Goal: Transaction & Acquisition: Purchase product/service

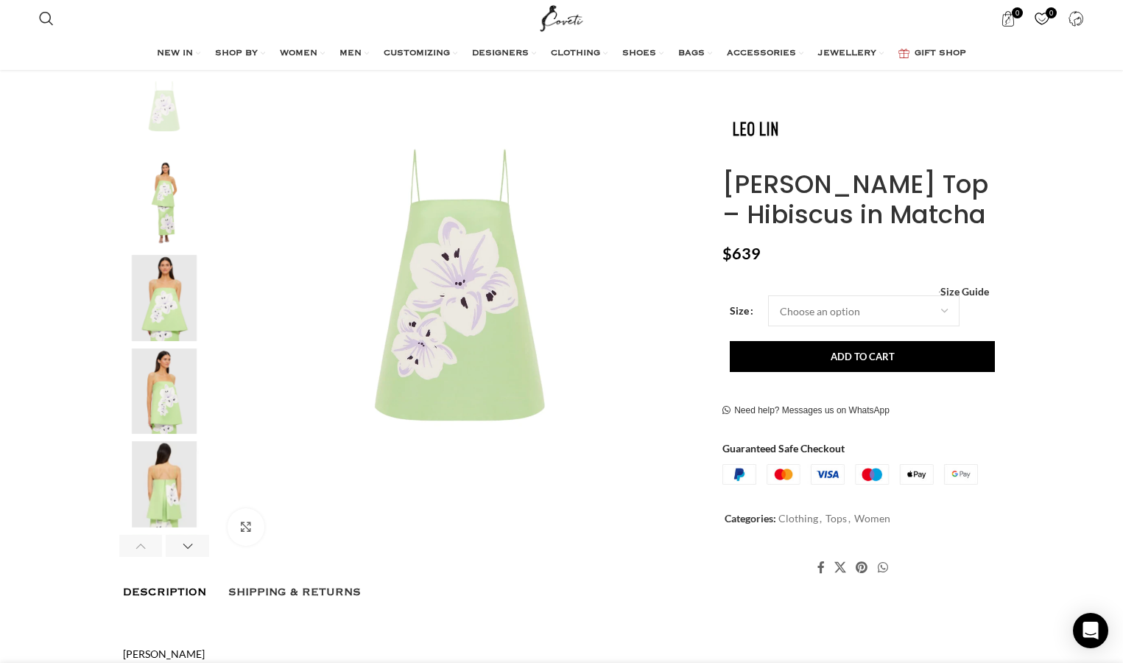
scroll to position [270, 0]
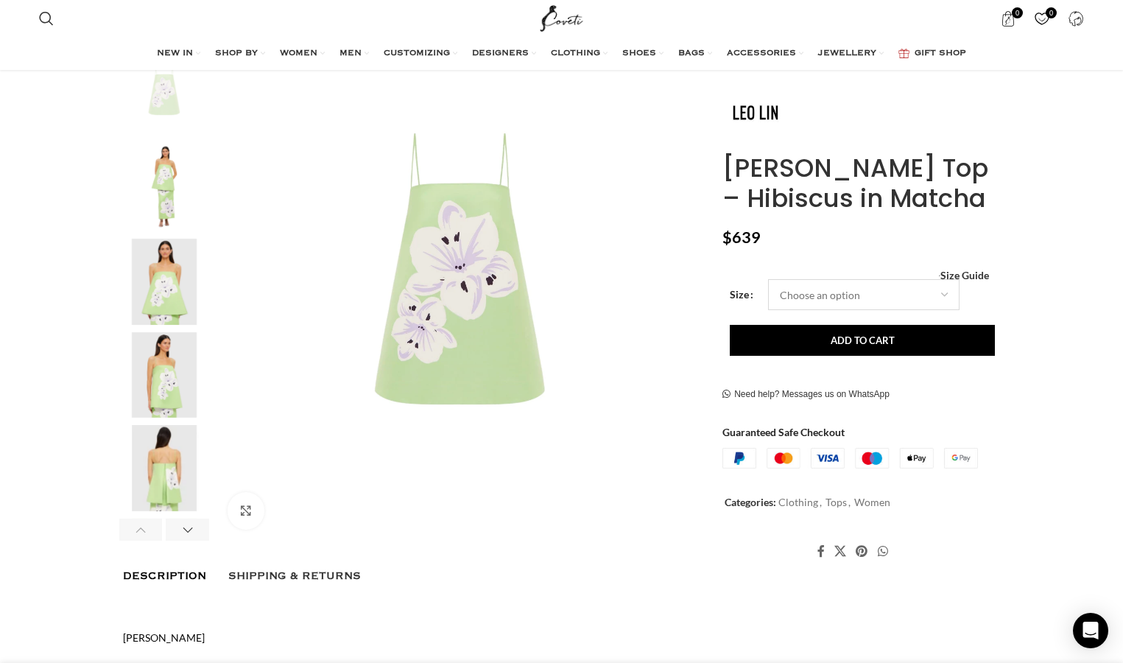
click at [807, 294] on select "Choose an option 4 UK 6 UK 8 UK 10 UK 12 UK 14 UK 16 UK" at bounding box center [863, 295] width 191 height 31
click at [768, 280] on select "Choose an option 4 UK 6 UK 8 UK 10 UK 12 UK 14 UK 16 UK" at bounding box center [863, 295] width 191 height 31
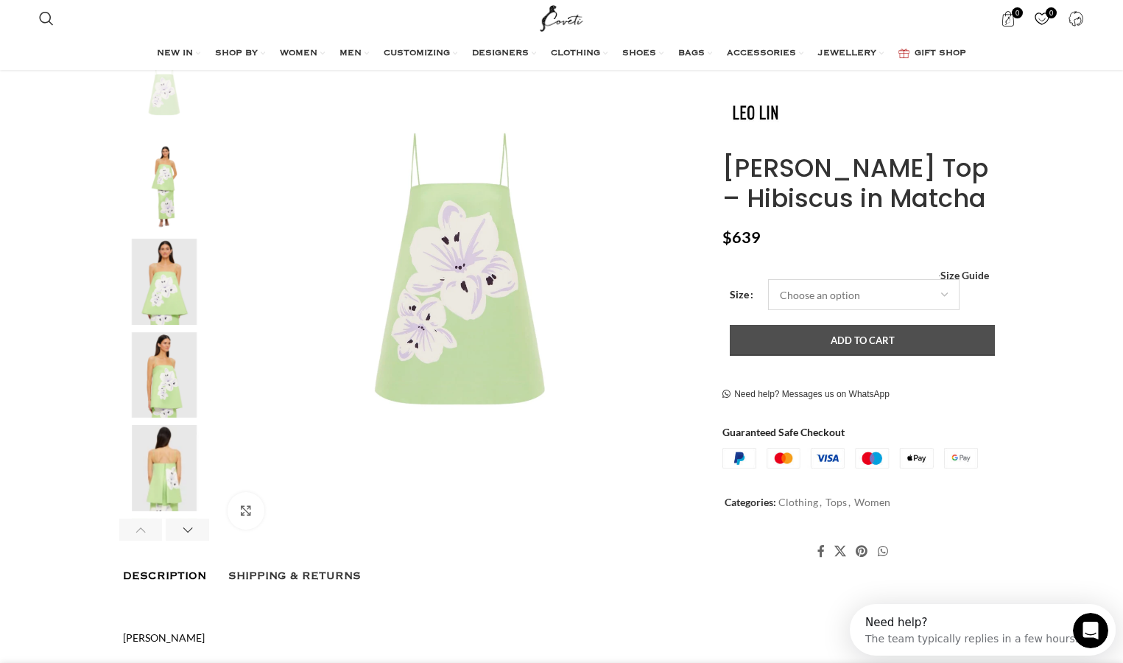
select select "6-uk"
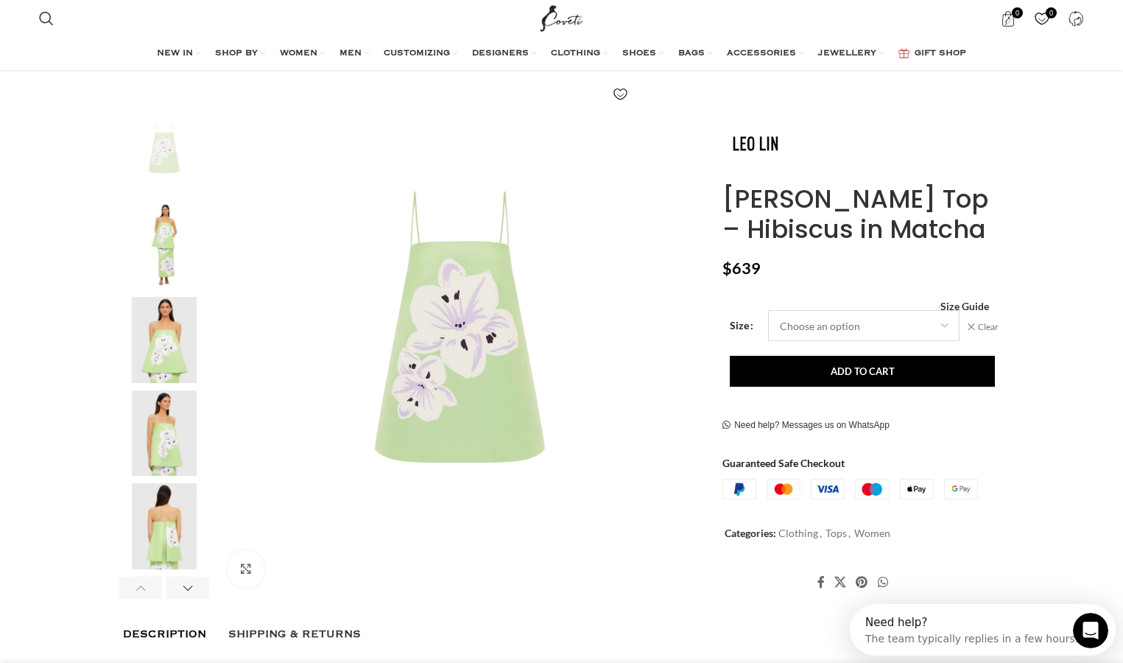
scroll to position [204, 0]
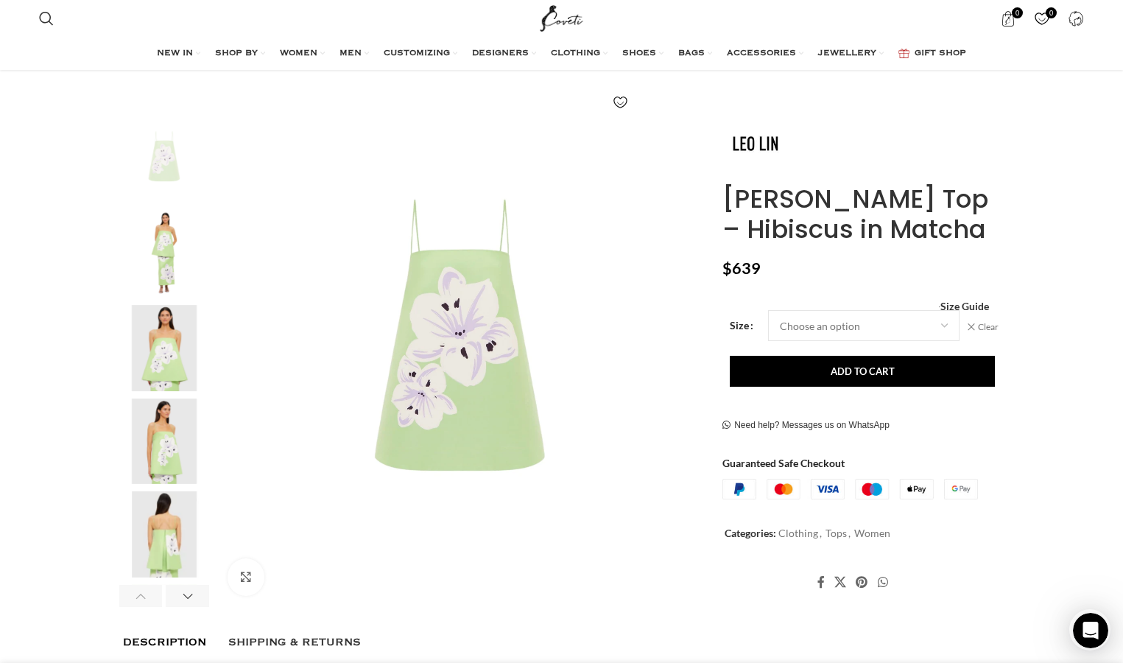
click at [158, 538] on img "5 / 8" at bounding box center [164, 534] width 90 height 86
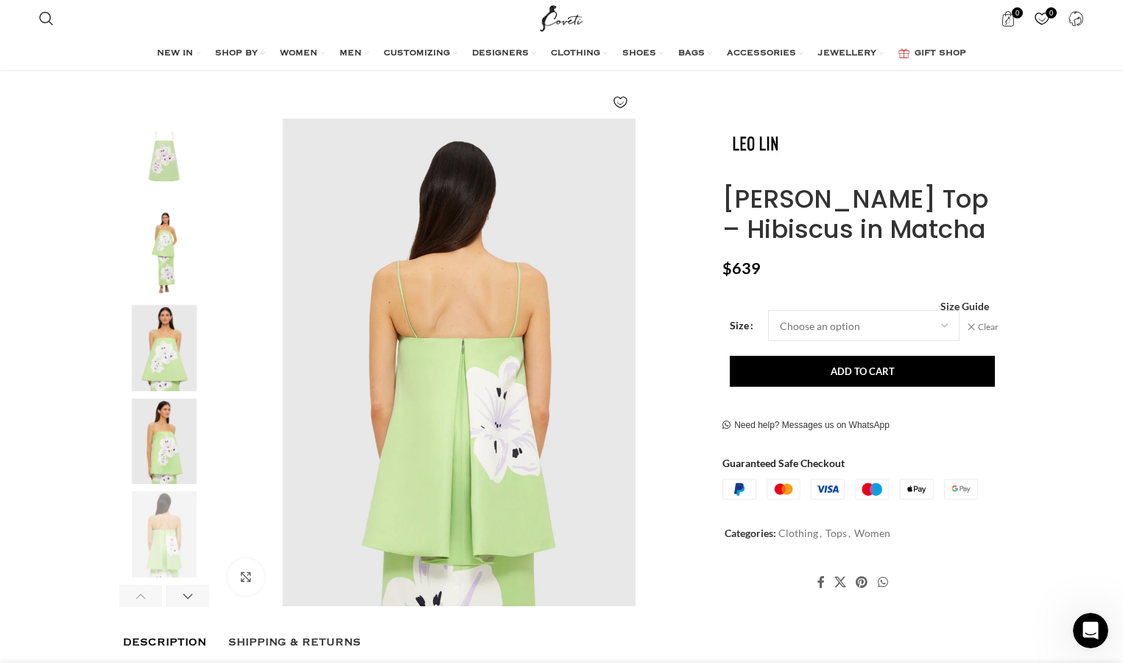
click at [170, 446] on img "4 / 8" at bounding box center [164, 441] width 90 height 86
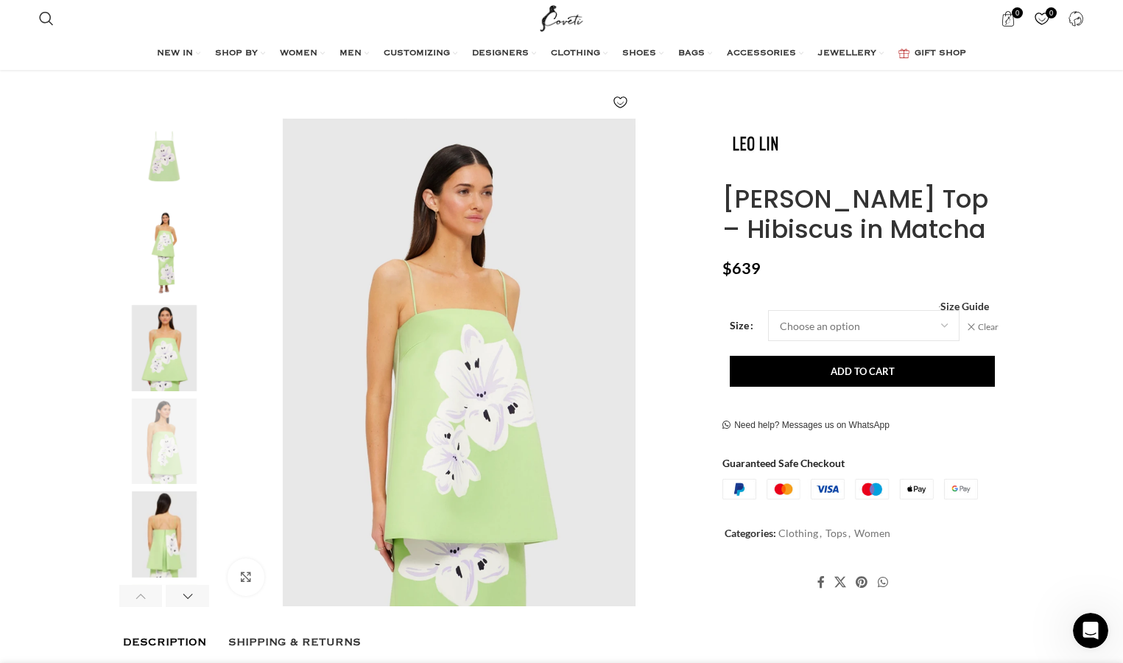
click at [179, 272] on img "2 / 8" at bounding box center [164, 254] width 90 height 86
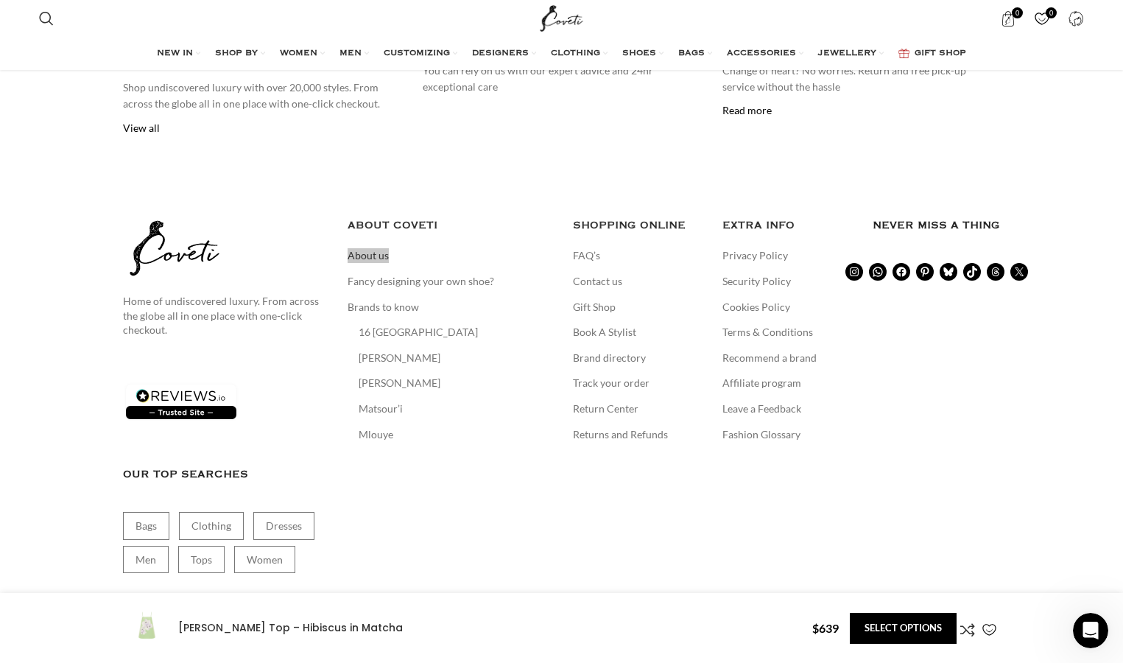
scroll to position [0, 1395]
click at [608, 274] on link "Contact us" at bounding box center [598, 281] width 51 height 15
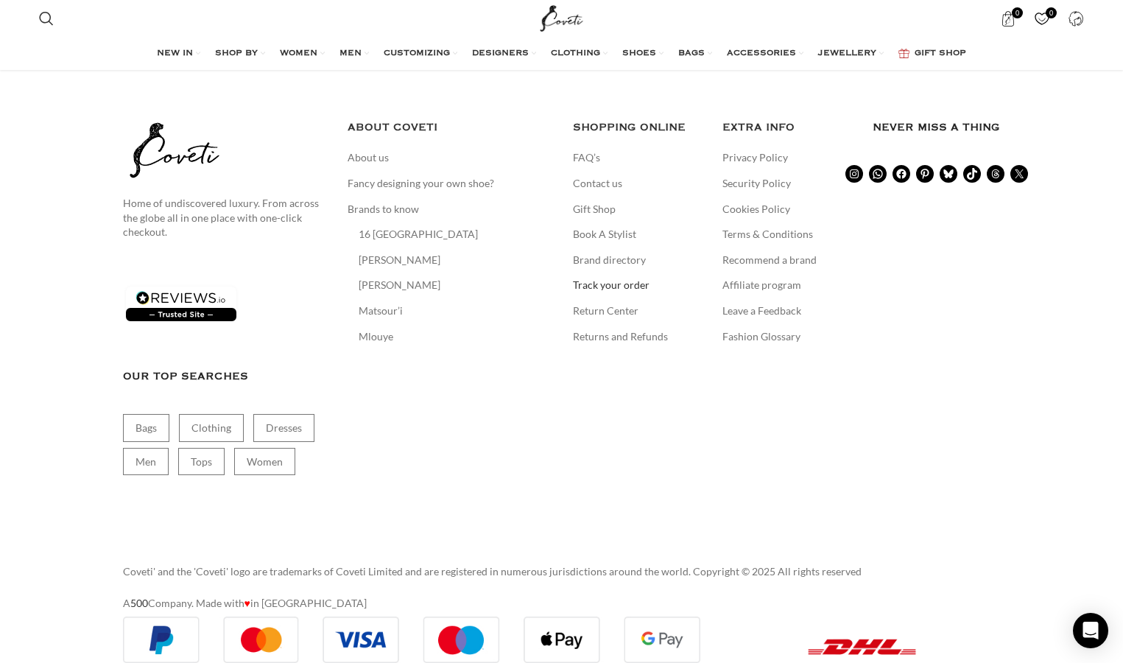
scroll to position [2443, 0]
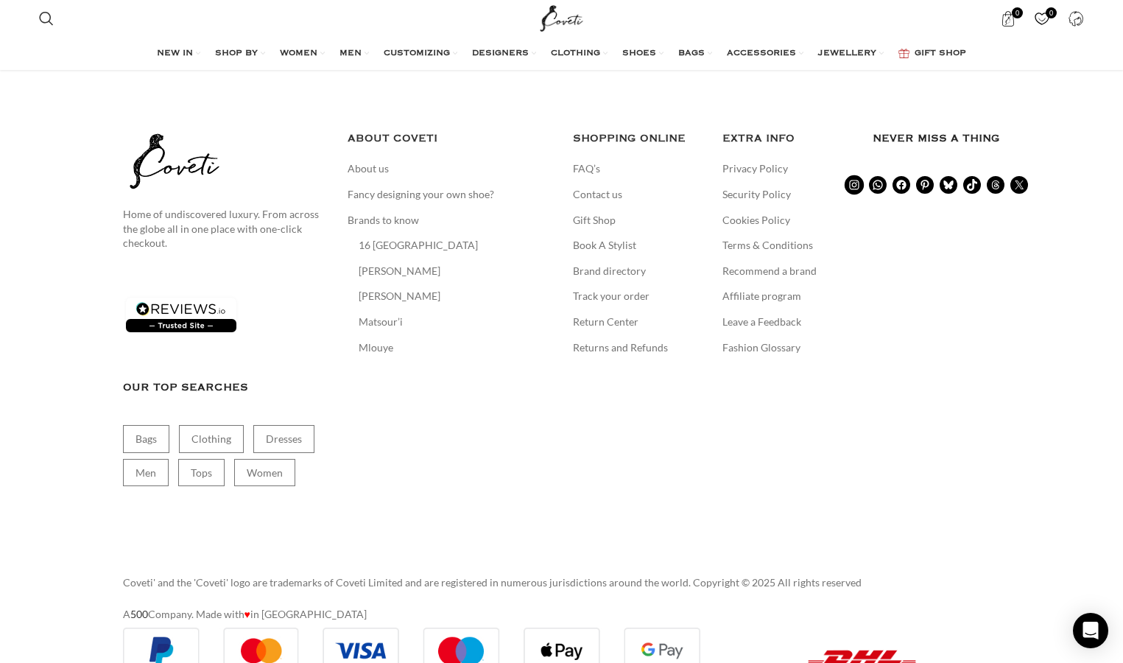
click at [851, 179] on icon at bounding box center [854, 185] width 13 height 13
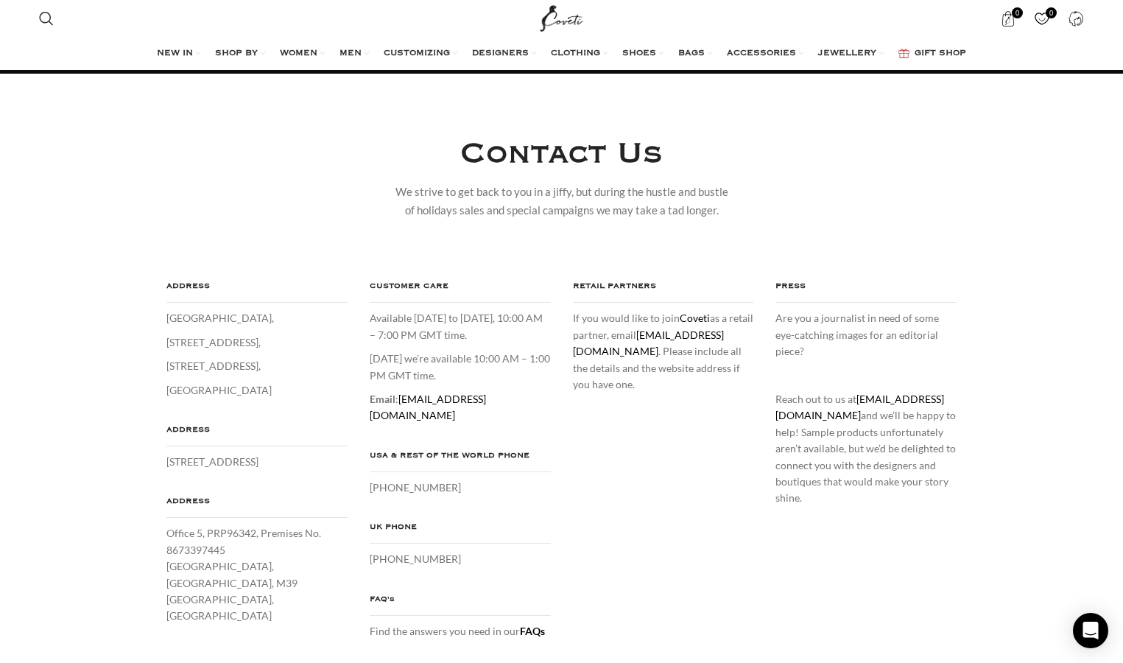
scroll to position [175, 0]
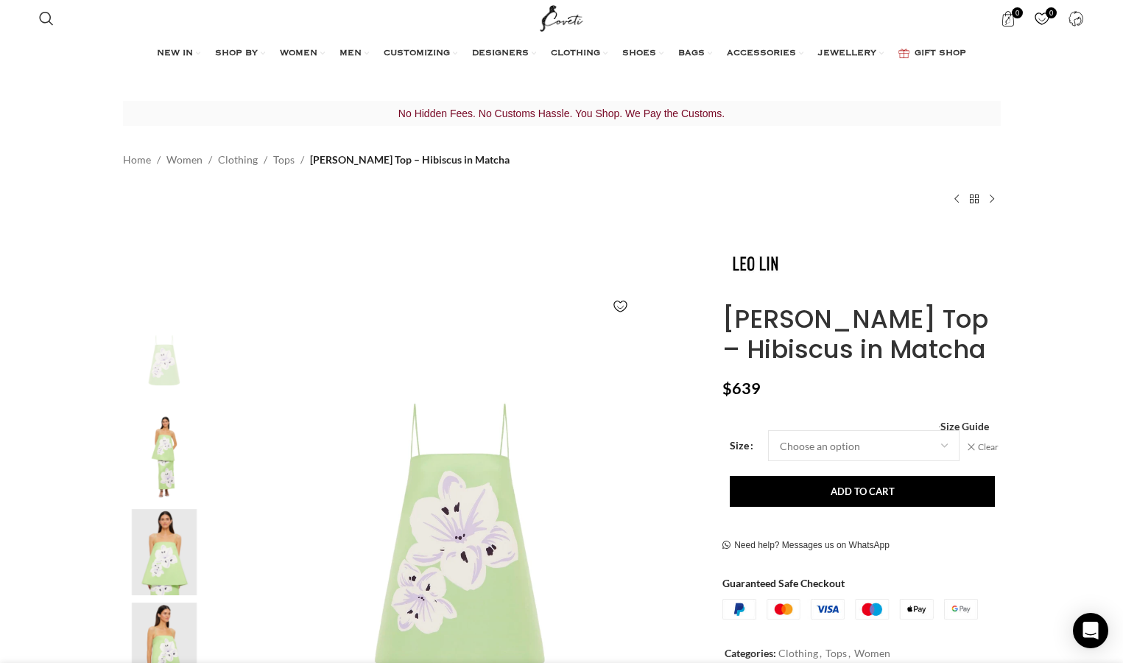
scroll to position [0, 310]
click at [835, 443] on select "Choose an option 4 UK 6 UK 8 UK 10 UK 12 UK 14 UK 16 UK" at bounding box center [863, 445] width 191 height 31
click at [973, 416] on div "Étienne Top – Hibiscus in Matcha $ 639 Women's clothing size guide Women Clothi…" at bounding box center [861, 471] width 278 height 483
click at [973, 426] on span "Size Guide" at bounding box center [964, 426] width 49 height 0
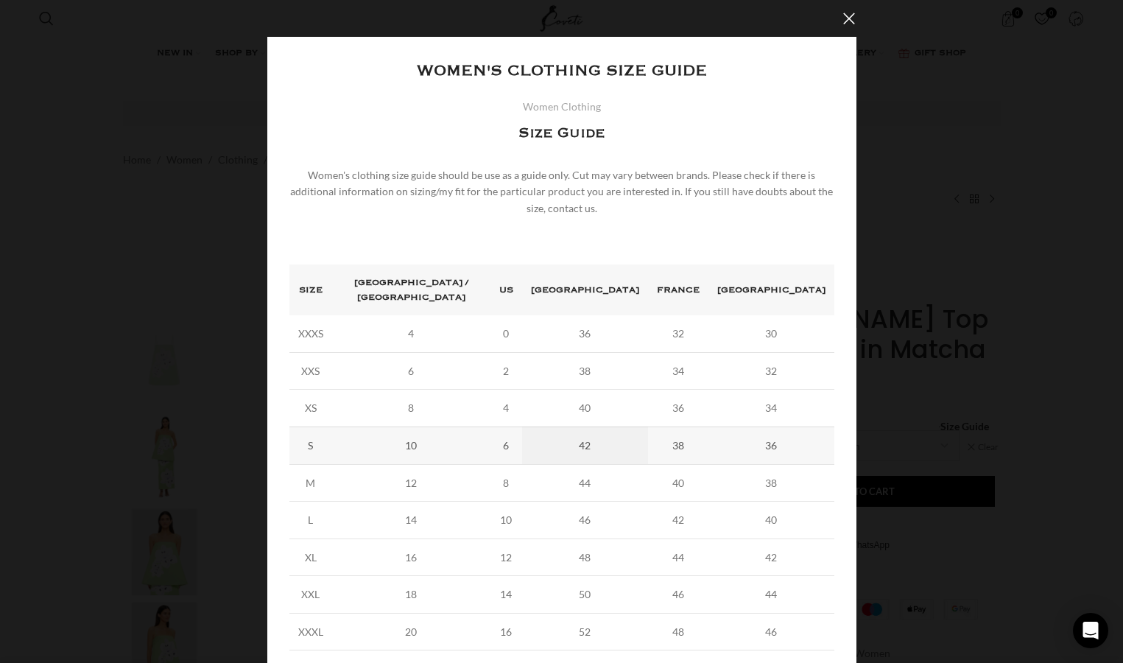
scroll to position [0, 465]
drag, startPoint x: 427, startPoint y: 431, endPoint x: 457, endPoint y: 431, distance: 30.2
click at [457, 431] on td "10" at bounding box center [411, 445] width 158 height 38
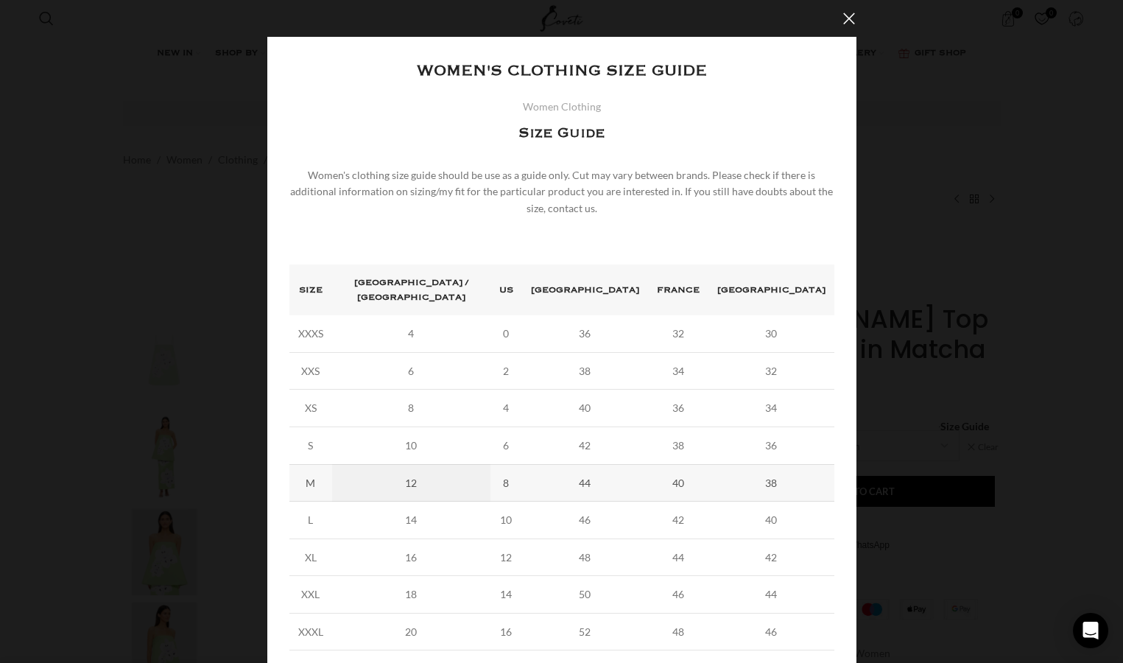
drag, startPoint x: 404, startPoint y: 475, endPoint x: 463, endPoint y: 475, distance: 58.9
click at [463, 475] on td "12" at bounding box center [411, 483] width 158 height 38
drag, startPoint x: 454, startPoint y: 474, endPoint x: 391, endPoint y: 474, distance: 62.6
click at [390, 474] on td "12" at bounding box center [411, 483] width 158 height 38
click at [391, 474] on td "12" at bounding box center [411, 483] width 158 height 38
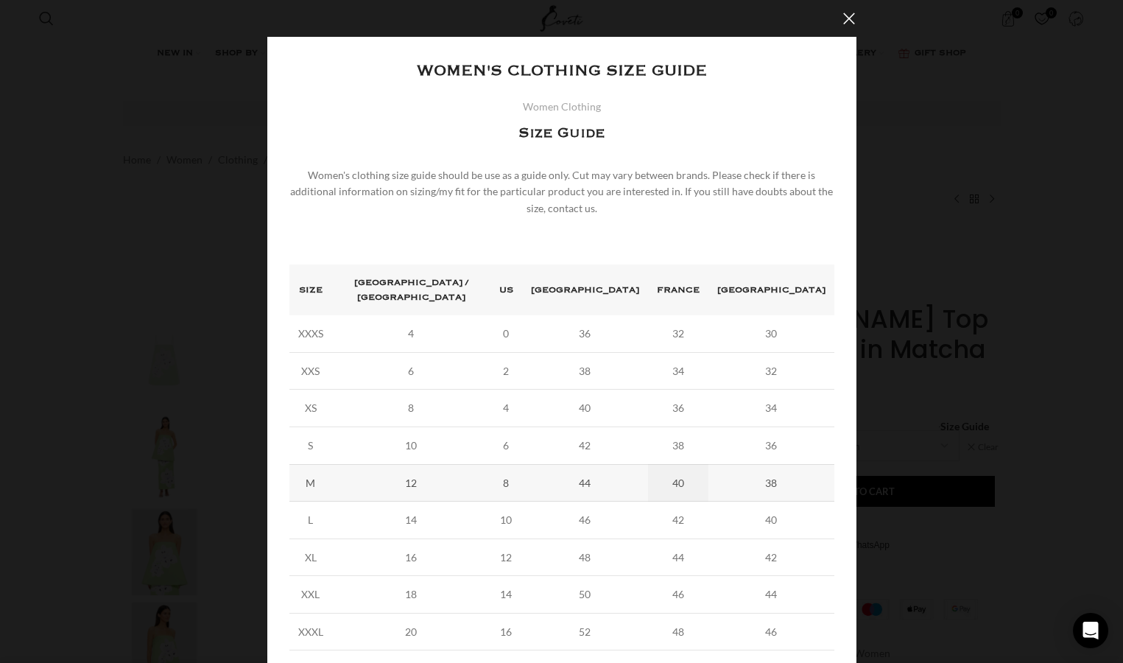
drag, startPoint x: 408, startPoint y: 472, endPoint x: 683, endPoint y: 471, distance: 274.7
click at [683, 471] on tr "M 12 8 44 40 38" at bounding box center [561, 483] width 545 height 38
click at [474, 468] on td "12" at bounding box center [411, 483] width 158 height 38
click at [980, 358] on div "× Women's clothing size guide Women Clothing Size Guide Women's clothing size g…" at bounding box center [561, 354] width 1101 height 709
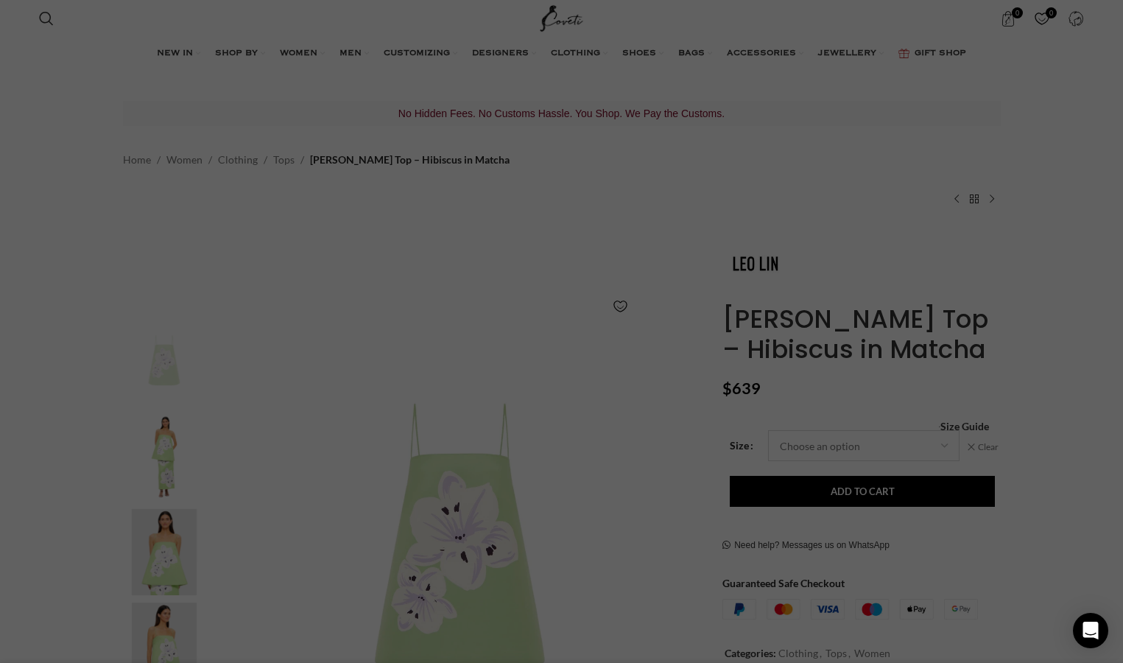
click at [812, 440] on select "Choose an option 4 UK 6 UK 8 UK 10 UK 12 UK 14 UK 16 UK" at bounding box center [863, 445] width 191 height 31
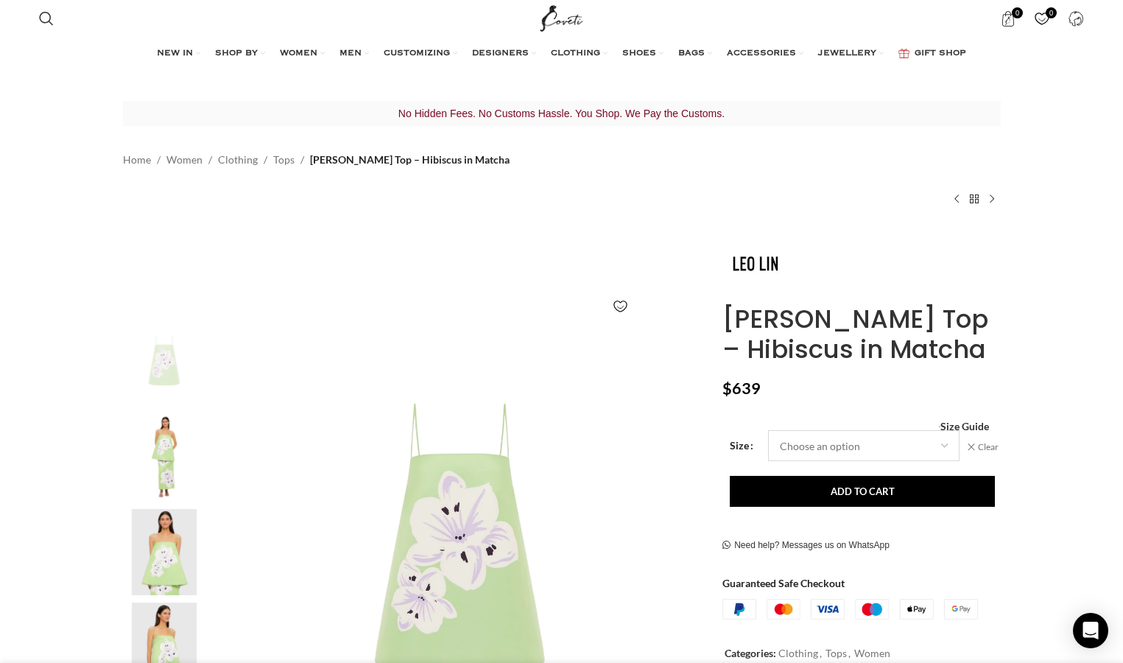
click at [768, 430] on select "Choose an option 4 UK 6 UK 8 UK 10 UK 12 UK 14 UK 16 UK" at bounding box center [863, 445] width 191 height 31
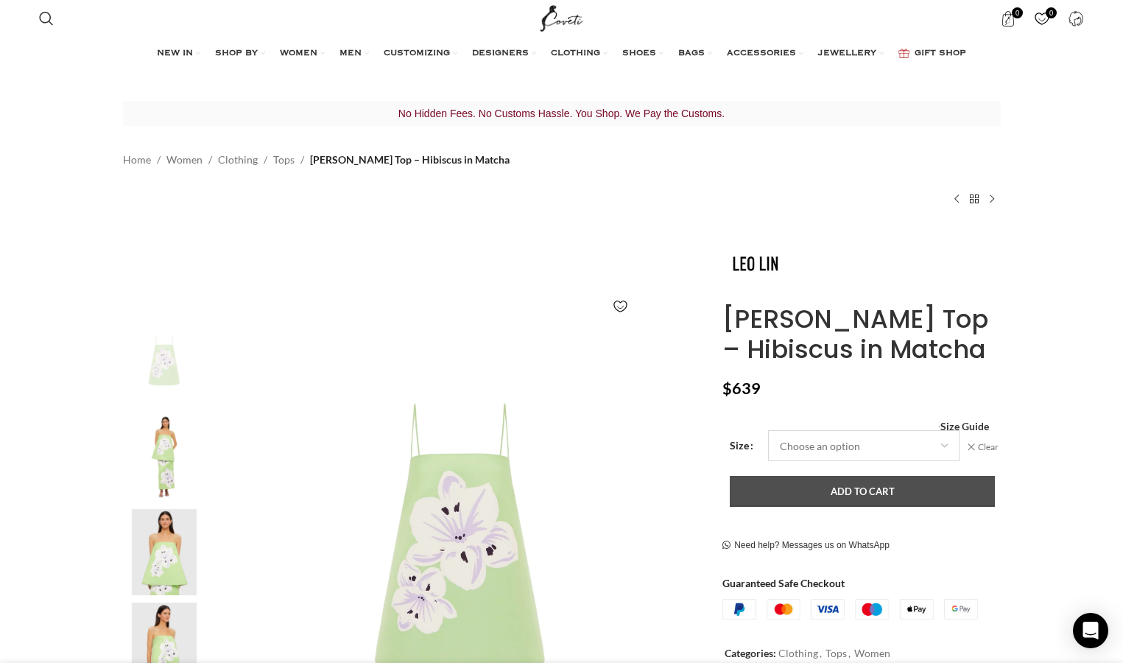
select select "10-[GEOGRAPHIC_DATA]"
click at [819, 491] on button "Add to cart" at bounding box center [862, 491] width 265 height 31
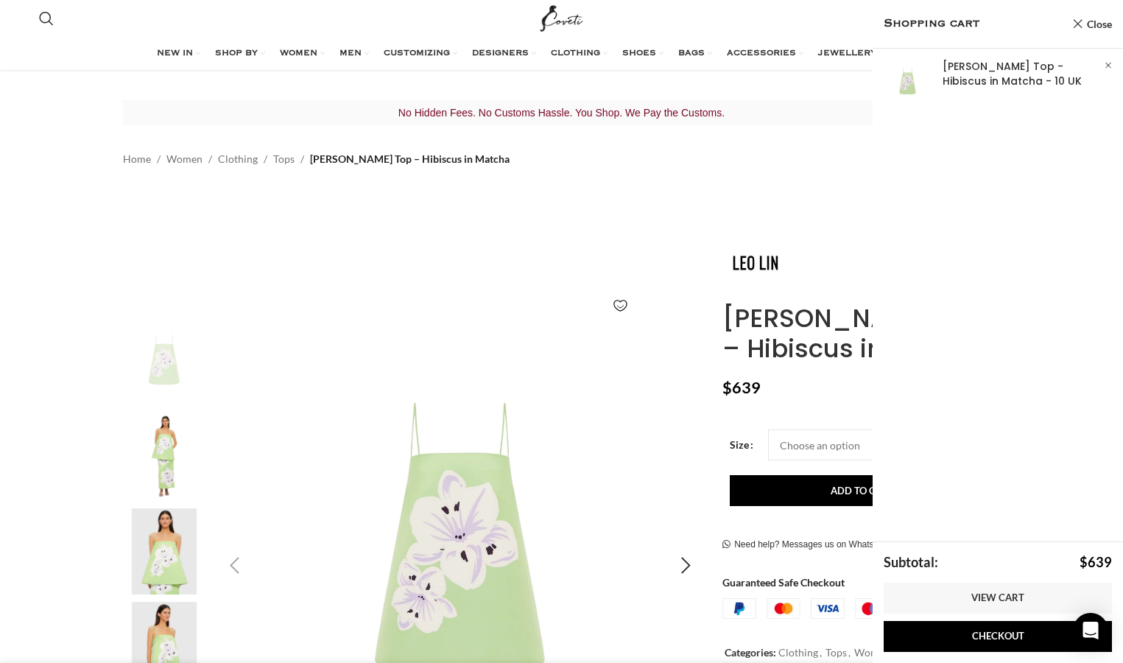
click at [633, 420] on img "1 / 8" at bounding box center [461, 566] width 488 height 488
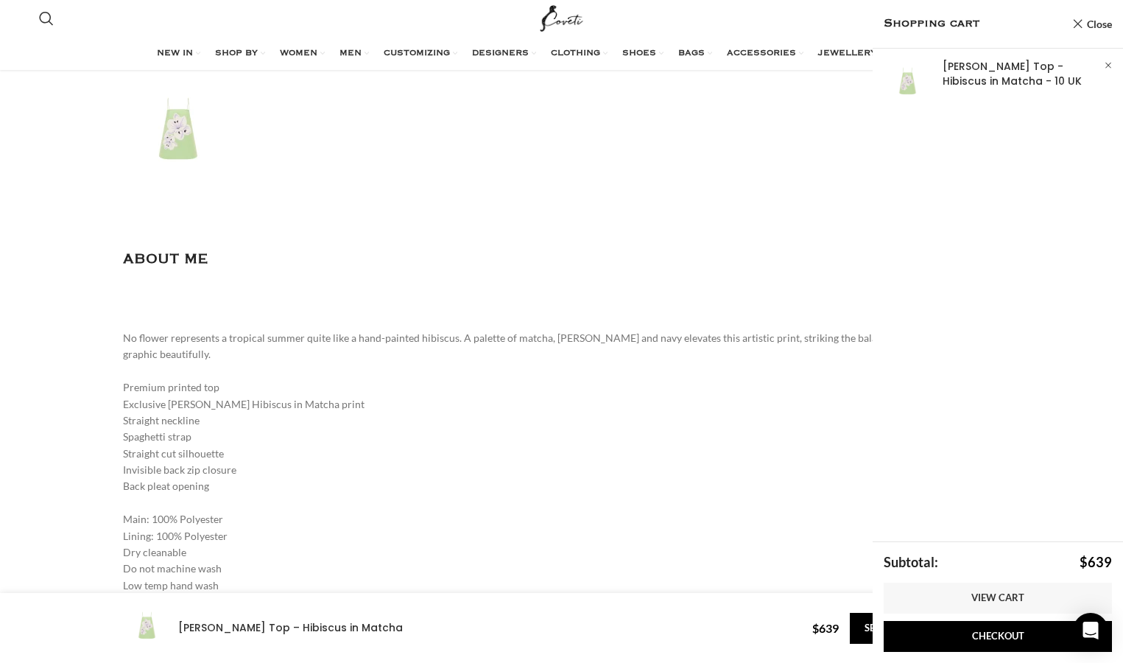
scroll to position [1214, 0]
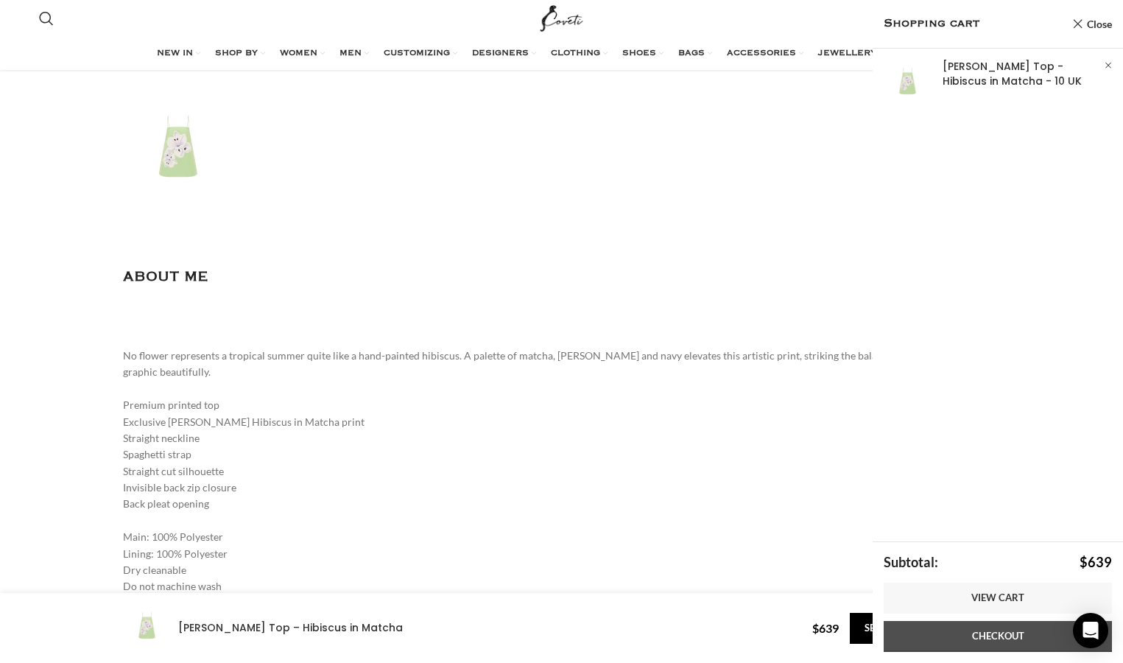
click at [962, 635] on link "Checkout" at bounding box center [998, 636] width 228 height 31
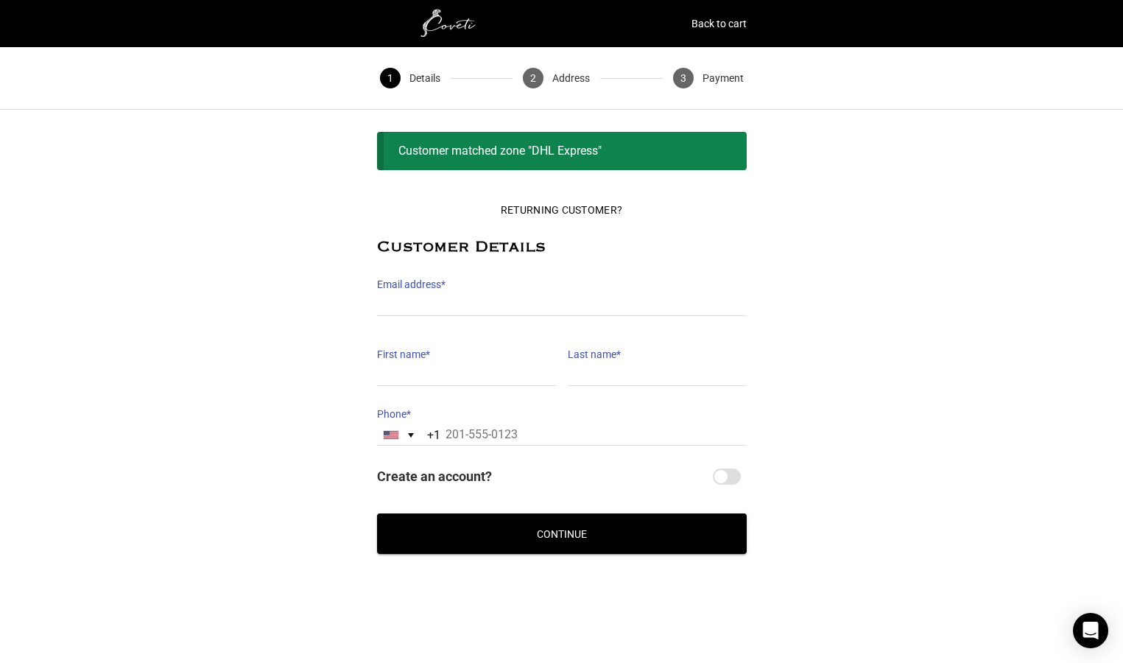
click at [850, 336] on div "Returning Customer? Customer Details Email address * Email address is a require…" at bounding box center [561, 374] width 1123 height 360
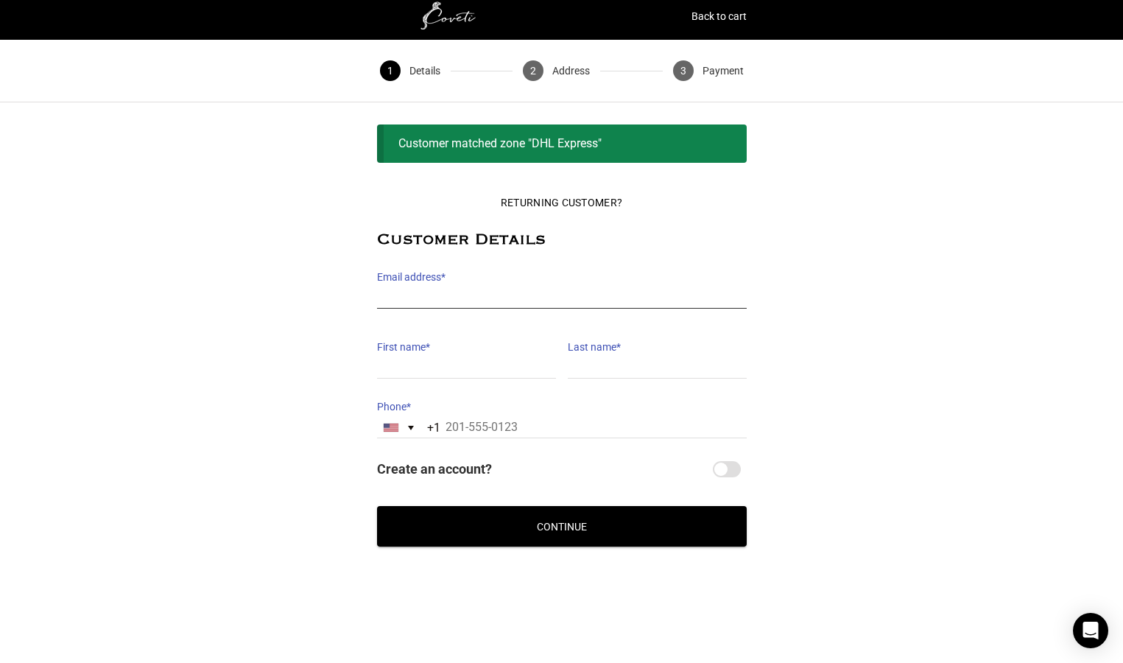
click at [574, 304] on input "Email address *" at bounding box center [562, 297] width 370 height 21
type input "gngedeon1@gmail.com"
type input "Gabrielle"
type input "Gedeon"
type input "13308424146"
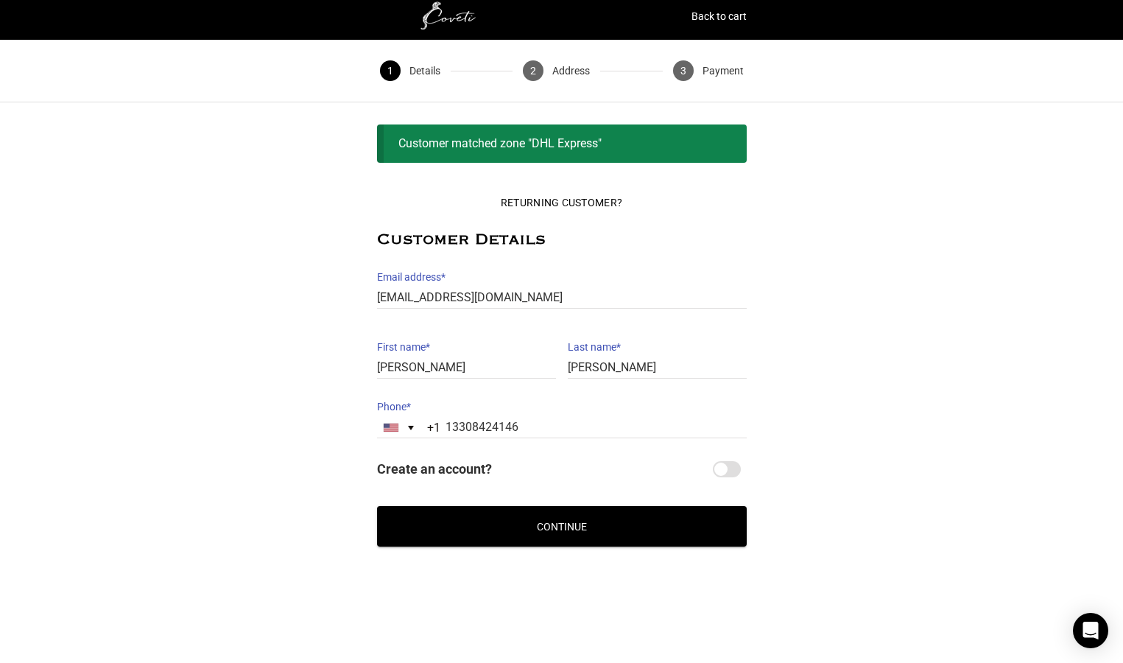
click at [524, 525] on button "Continue" at bounding box center [562, 526] width 370 height 41
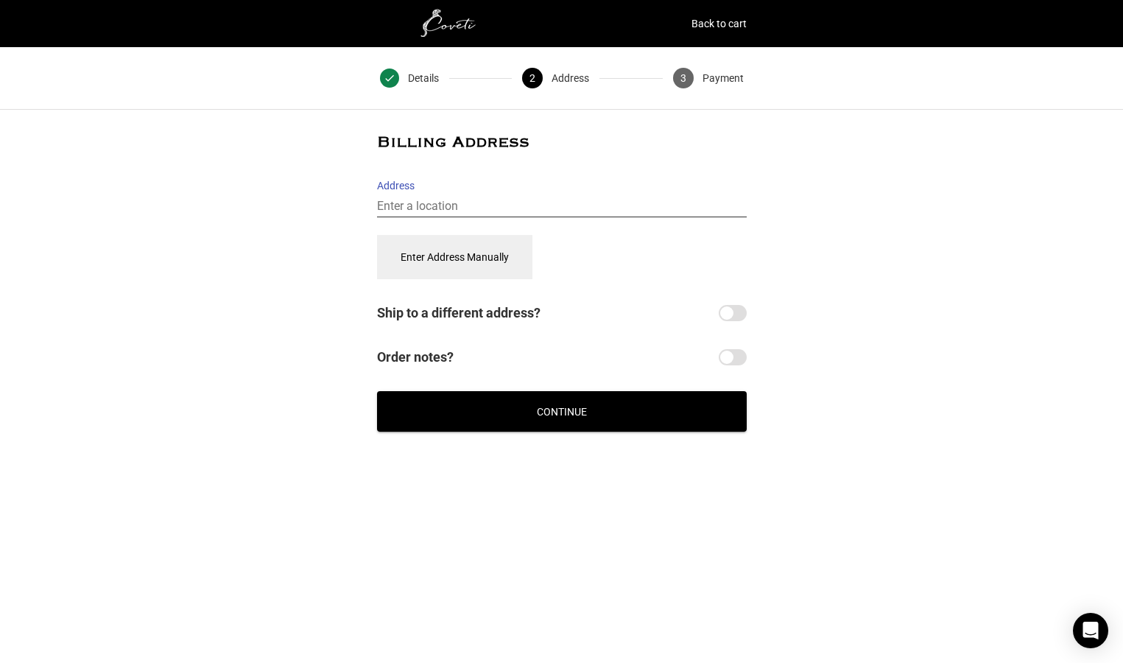
click at [488, 206] on input "Address" at bounding box center [562, 206] width 370 height 21
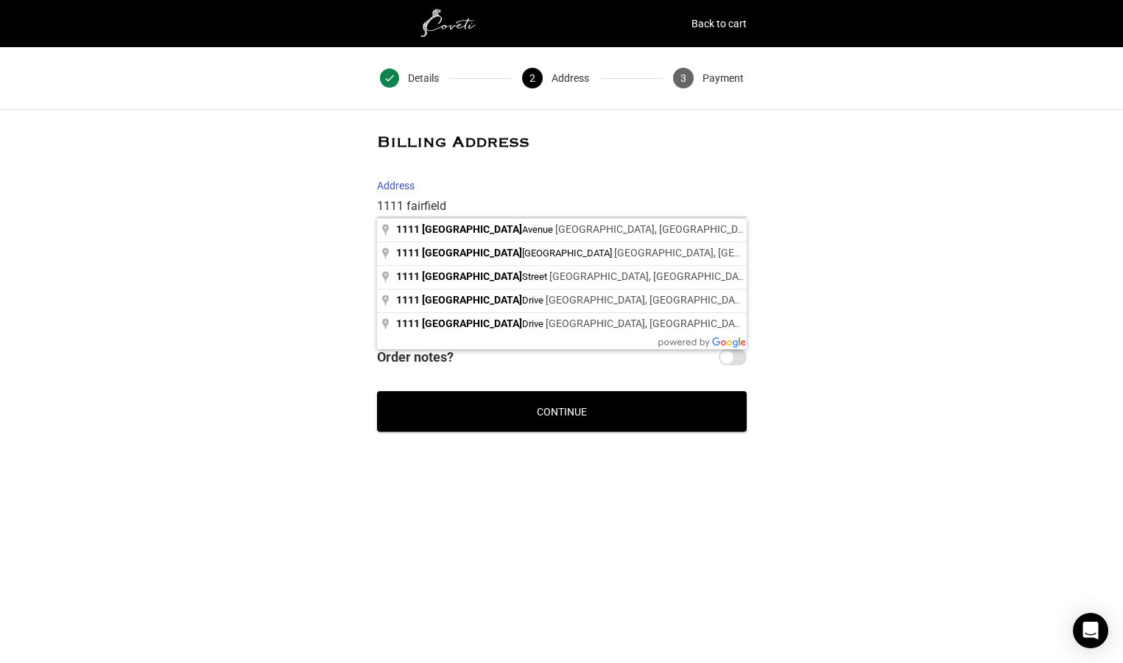
type input "1111 Fairfield Avenue, Cleveland, OH, USA"
select select "US"
type input "1111 Fairfield Ave"
type input "1111 Fairfield Ave, Cleveland"
type input "Cleveland"
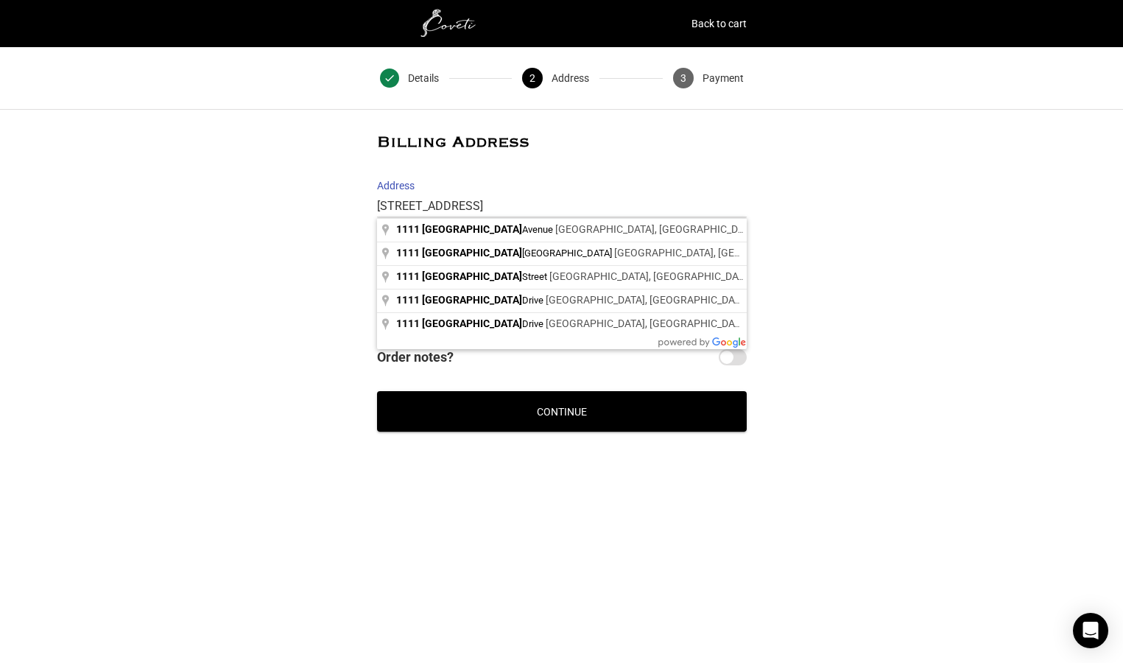
type input "44113"
select select "OH"
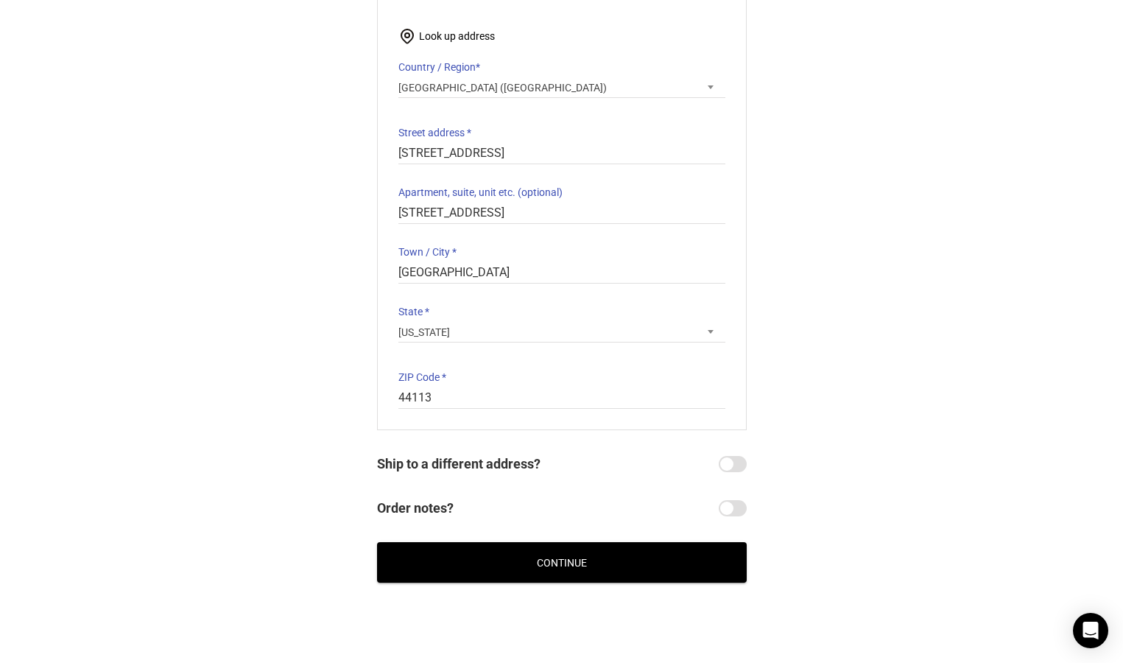
scroll to position [218, 0]
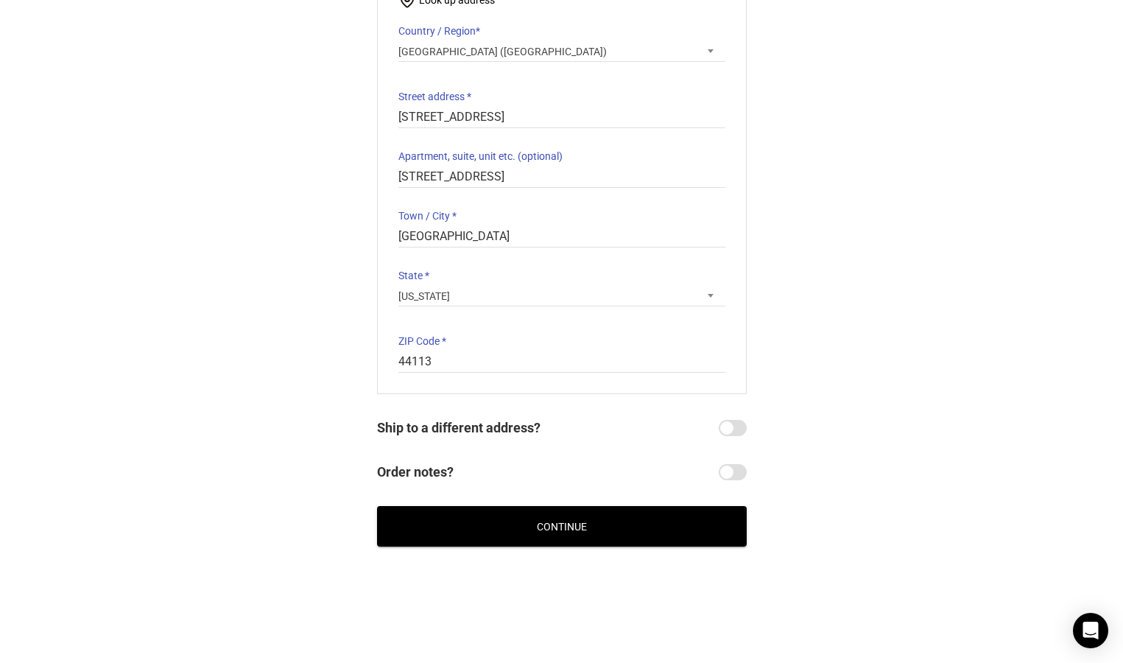
click at [741, 426] on input "Ship to a different address?" at bounding box center [733, 428] width 28 height 16
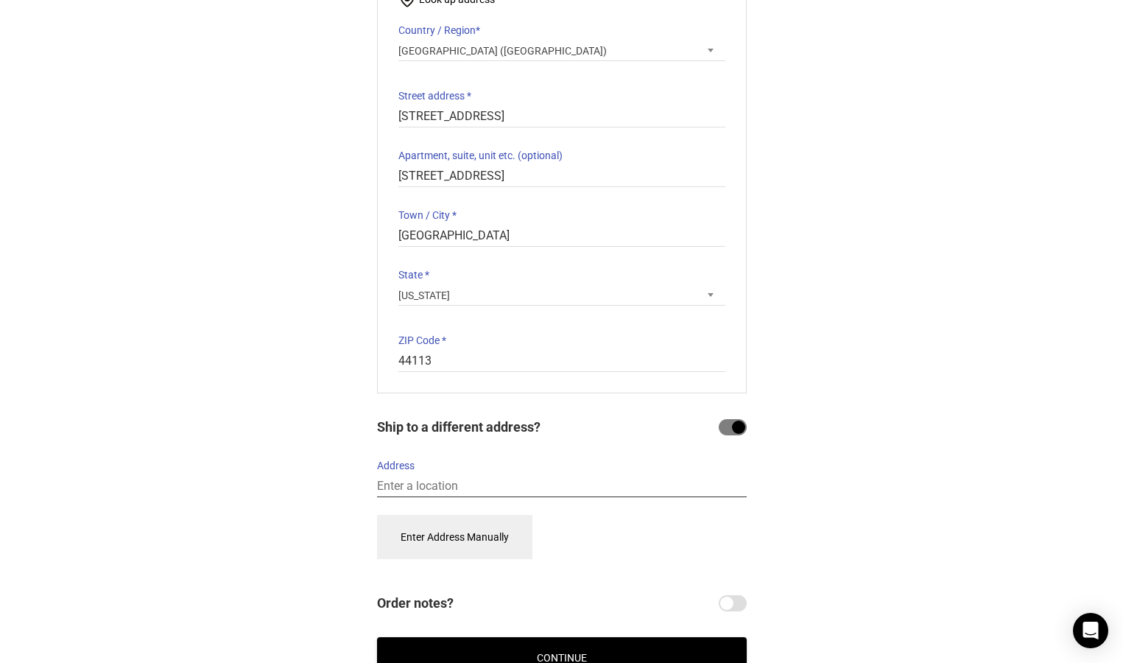
click at [658, 482] on input "Address" at bounding box center [562, 486] width 370 height 21
click at [747, 429] on section "Billing Address Start typing your address to search. Info Start with your house…" at bounding box center [561, 296] width 405 height 762
click at [735, 429] on input "Ship to a different address?" at bounding box center [733, 427] width 28 height 16
checkbox input "false"
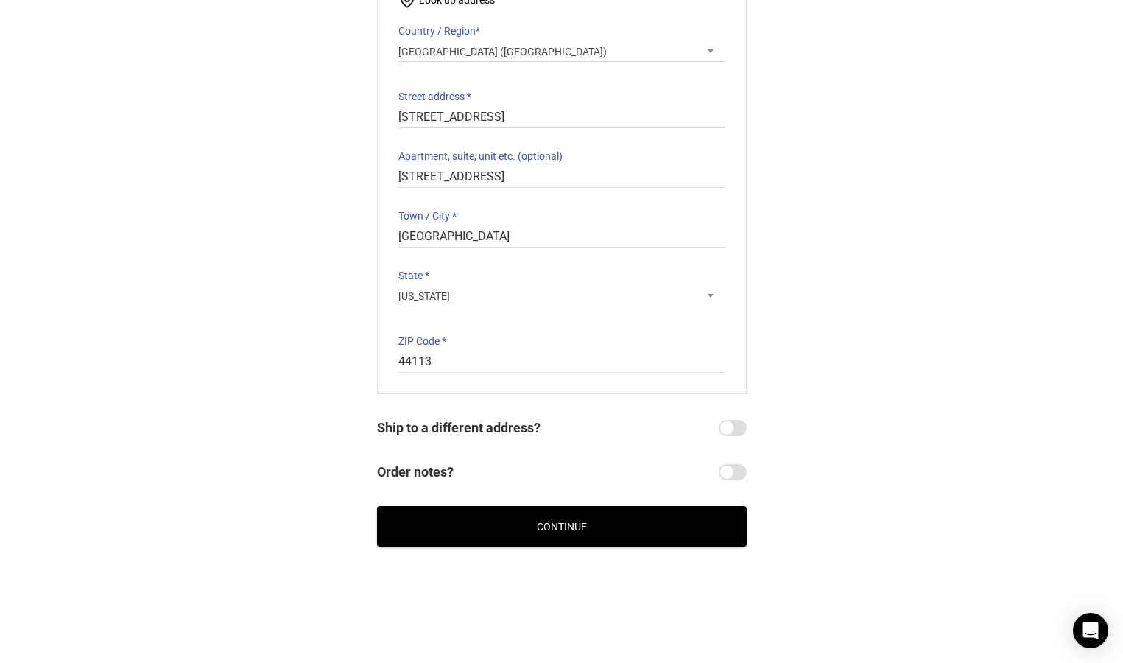
click at [587, 520] on button "Continue" at bounding box center [562, 526] width 370 height 41
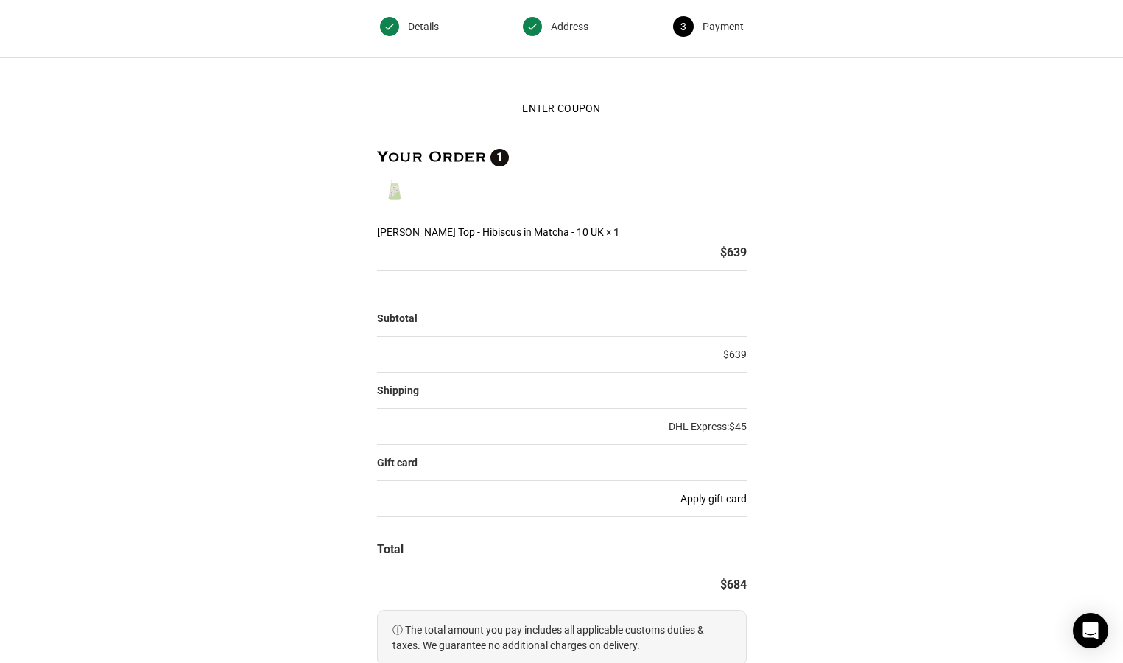
scroll to position [41, 0]
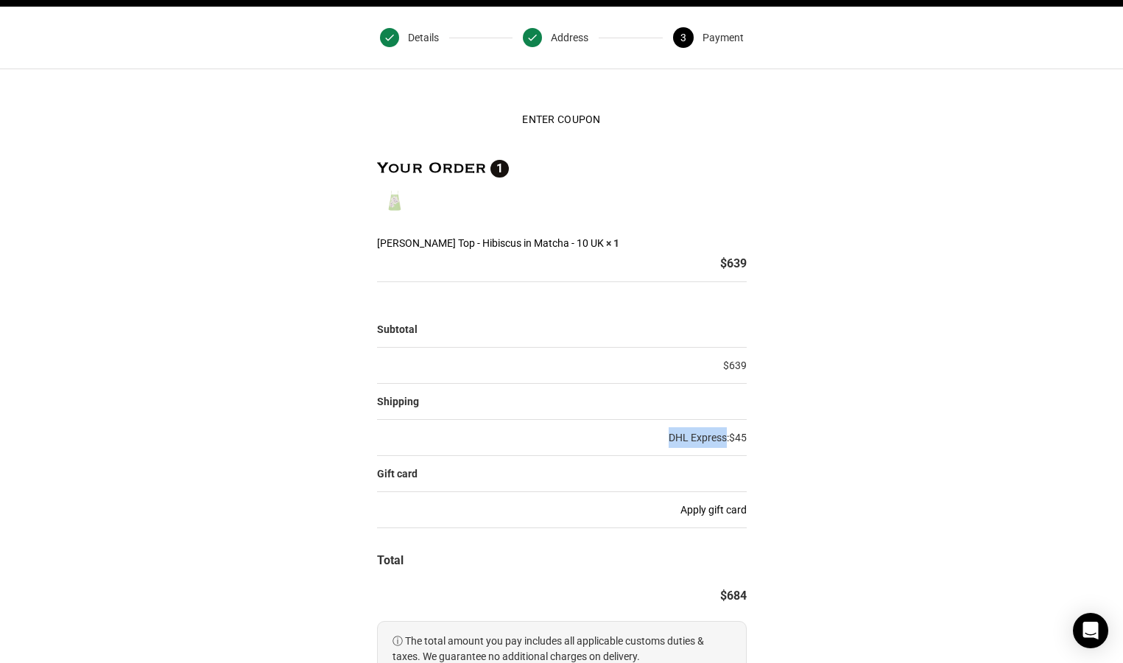
drag, startPoint x: 669, startPoint y: 436, endPoint x: 722, endPoint y: 440, distance: 53.1
click at [722, 440] on label "DHL Express: $ 45" at bounding box center [708, 437] width 78 height 21
copy label "DHL Express"
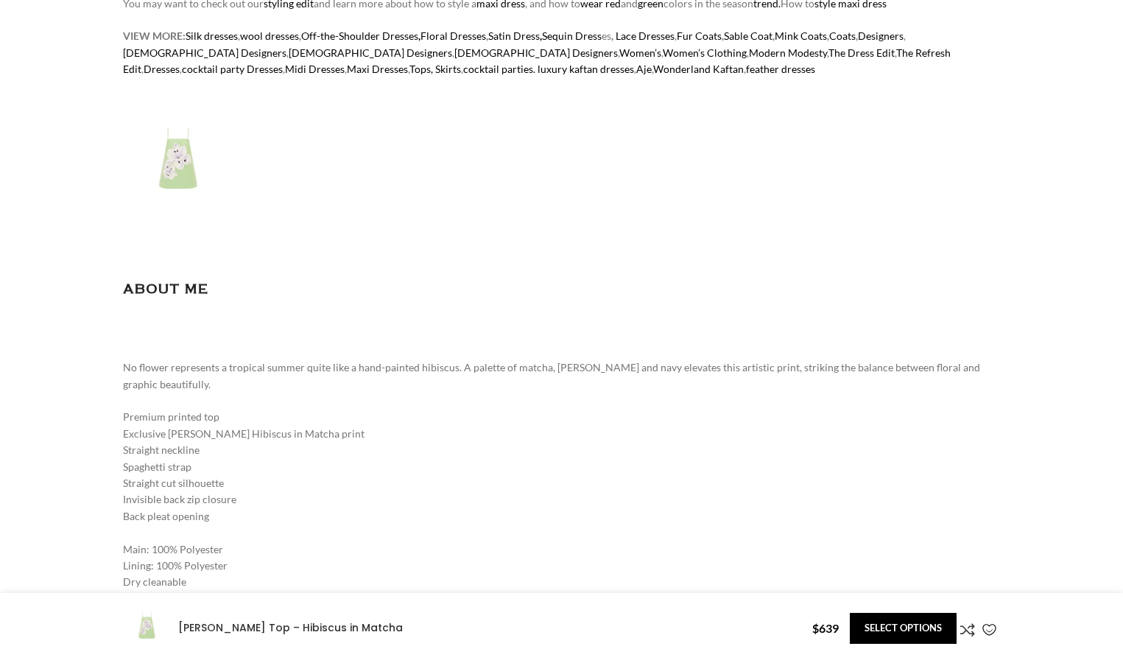
select select "10-[GEOGRAPHIC_DATA]"
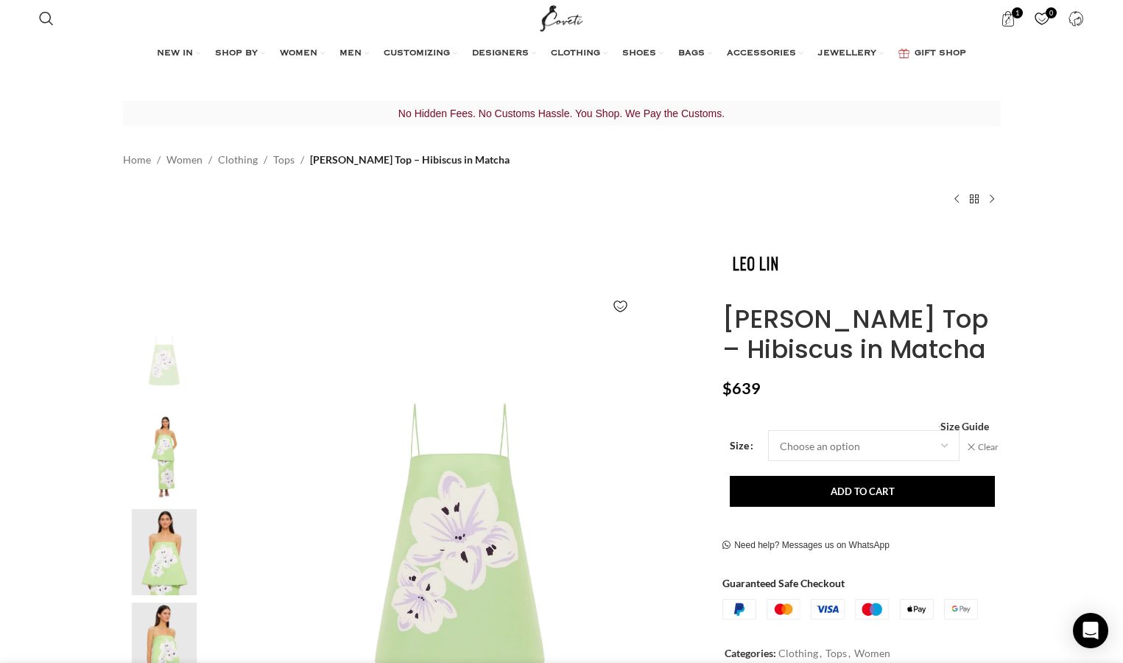
scroll to position [0, 310]
click at [178, 468] on img "2 / 8" at bounding box center [164, 458] width 90 height 86
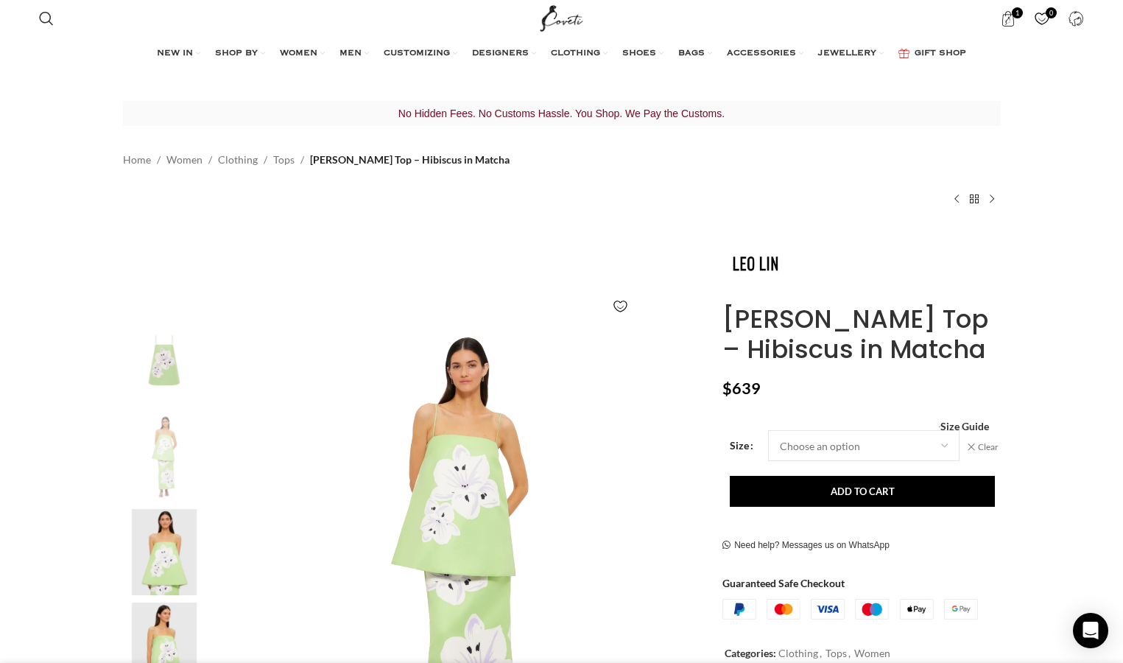
scroll to position [0, 409]
